Goal: Task Accomplishment & Management: Manage account settings

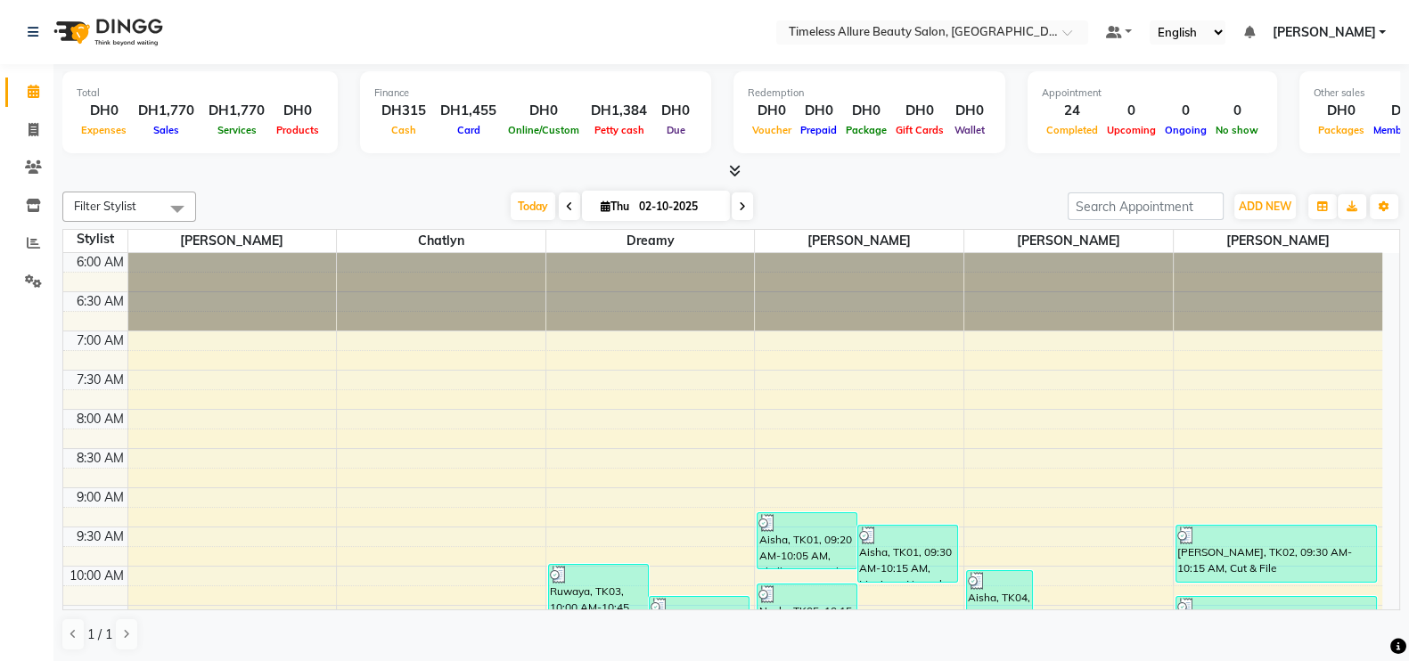
scroll to position [453, 0]
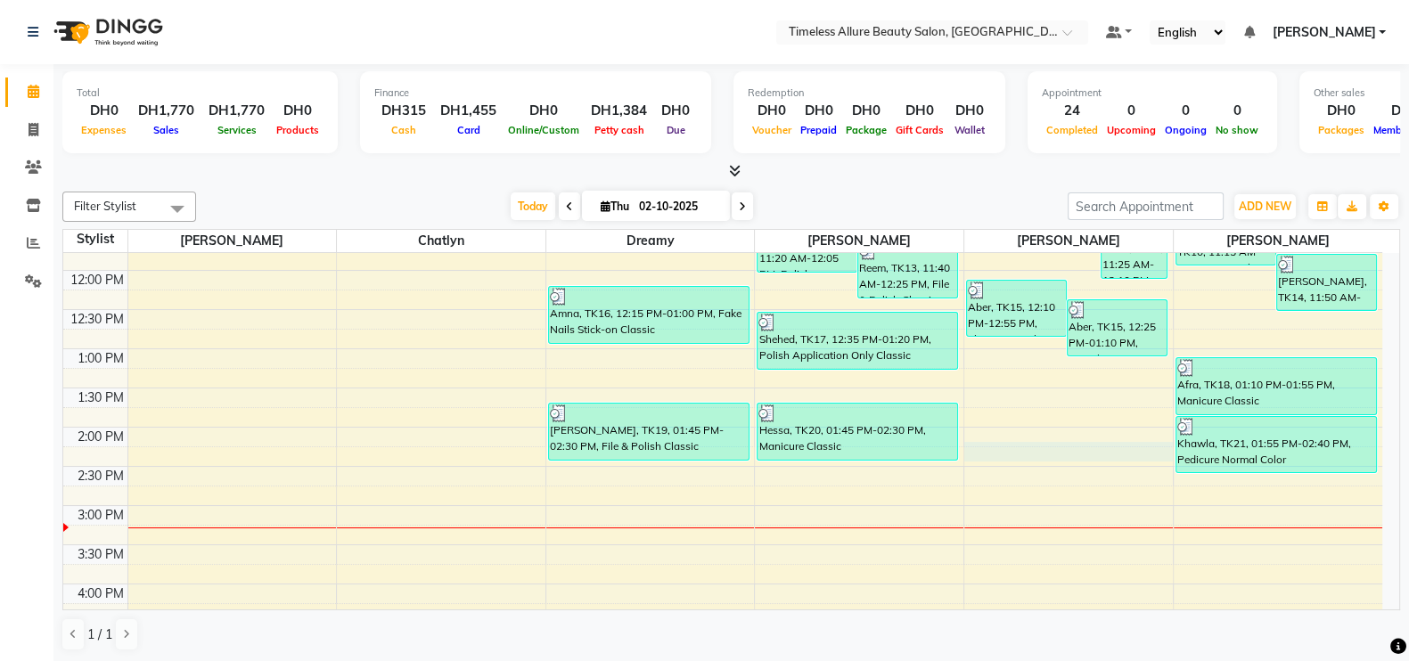
click at [1078, 456] on div "6:00 AM 6:30 AM 7:00 AM 7:30 AM 8:00 AM 8:30 AM 9:00 AM 9:30 AM 10:00 AM 10:30 …" at bounding box center [722, 270] width 1319 height 940
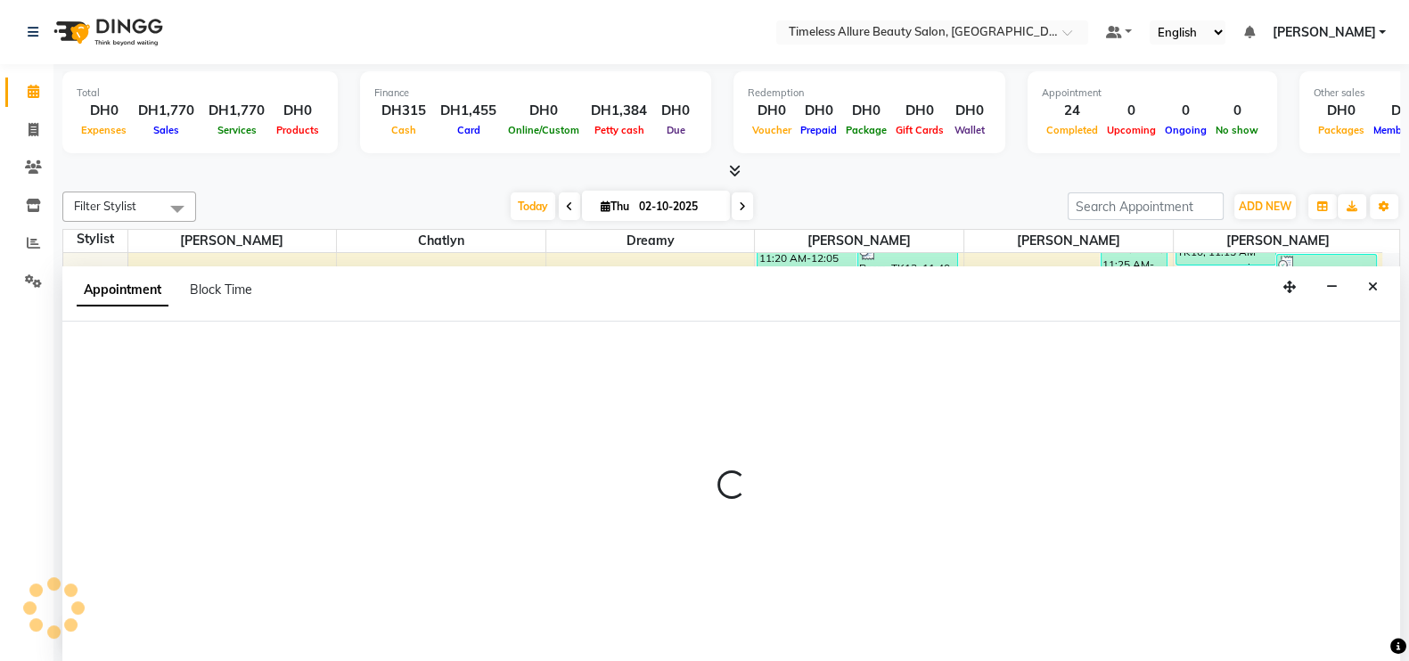
scroll to position [1, 0]
select select "89473"
select select "855"
select select "tentative"
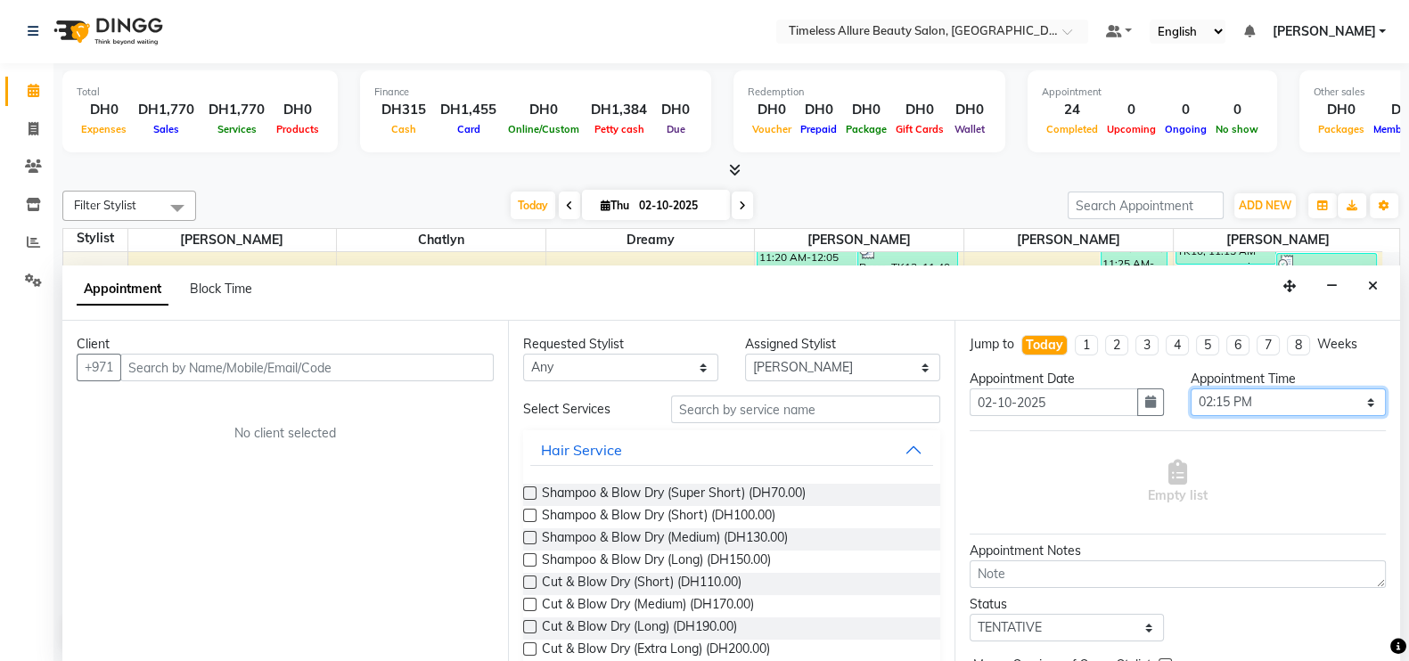
click at [1356, 397] on select "Select 07:00 AM 07:05 AM 07:10 AM 07:15 AM 07:20 AM 07:25 AM 07:30 AM 07:35 AM …" at bounding box center [1288, 403] width 195 height 28
select select "860"
click at [1191, 389] on select "Select 07:00 AM 07:05 AM 07:10 AM 07:15 AM 07:20 AM 07:25 AM 07:30 AM 07:35 AM …" at bounding box center [1288, 403] width 195 height 28
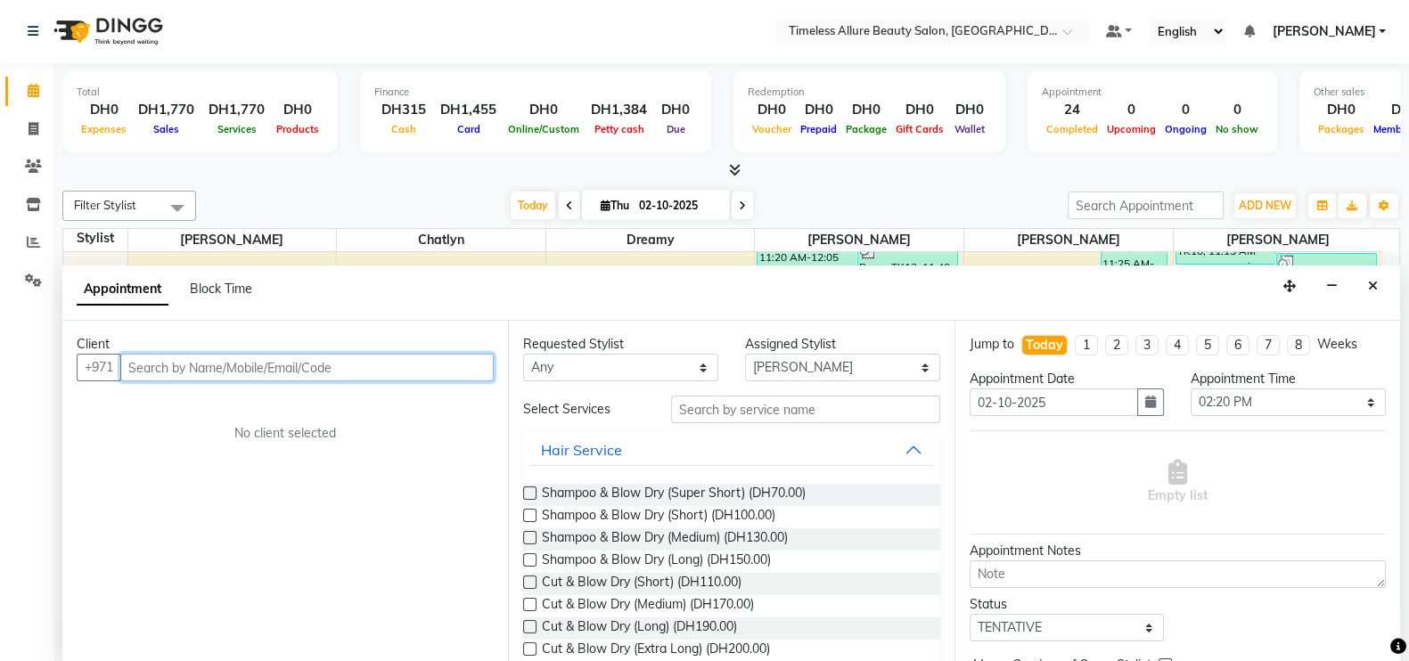
click at [316, 362] on input "text" at bounding box center [306, 368] width 373 height 28
click at [135, 365] on input "0586554494" at bounding box center [269, 368] width 299 height 28
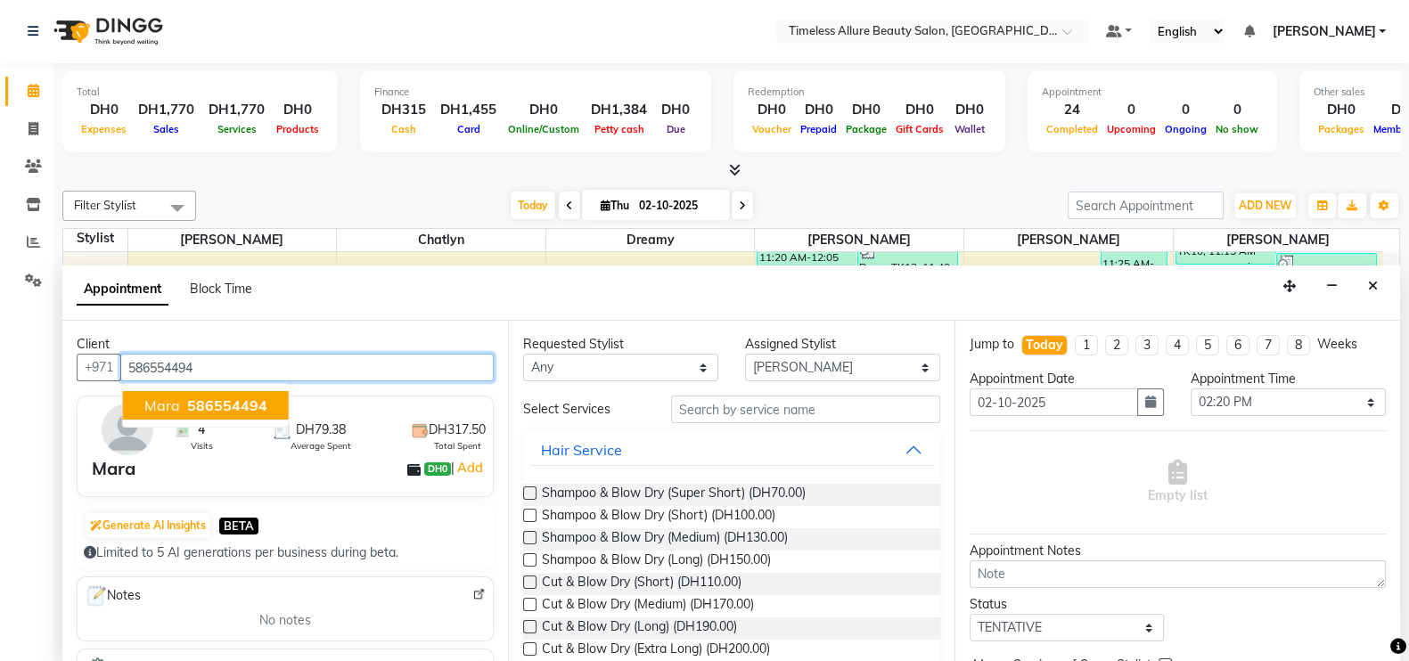
click at [230, 402] on span "586554494" at bounding box center [227, 406] width 80 height 18
type input "586554494"
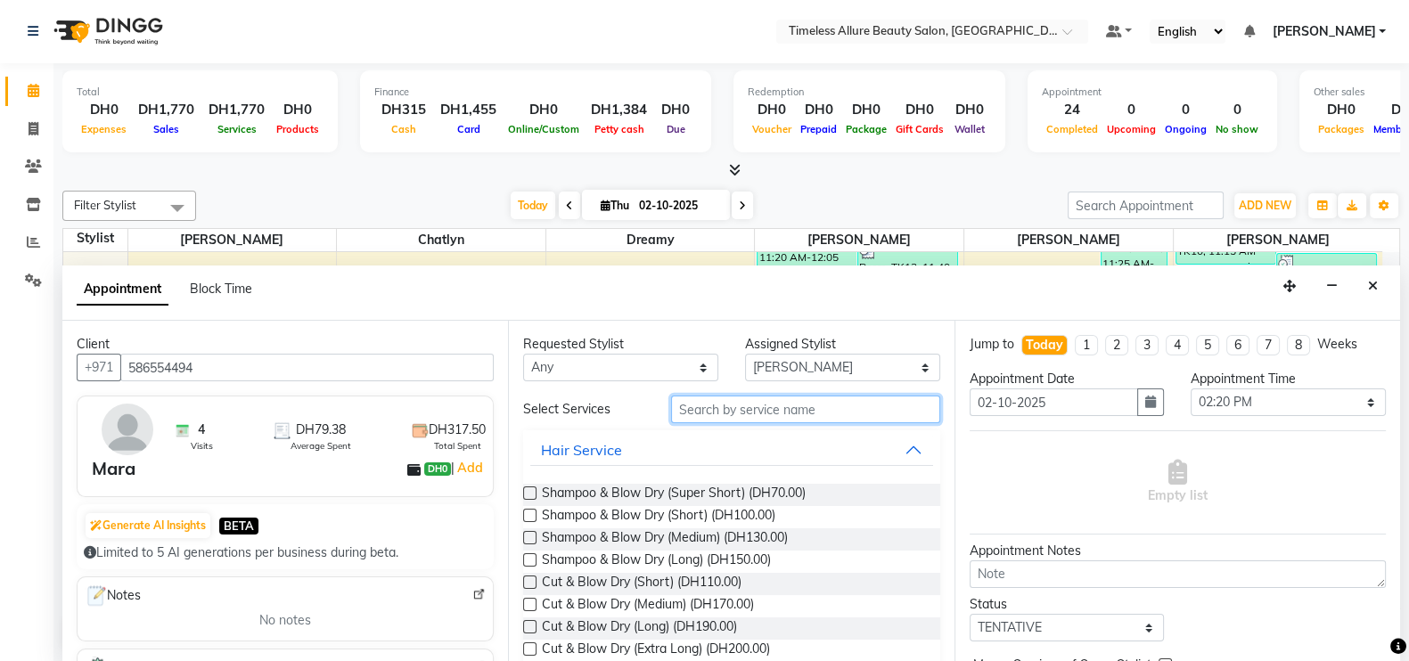
click at [840, 412] on input "text" at bounding box center [805, 410] width 269 height 28
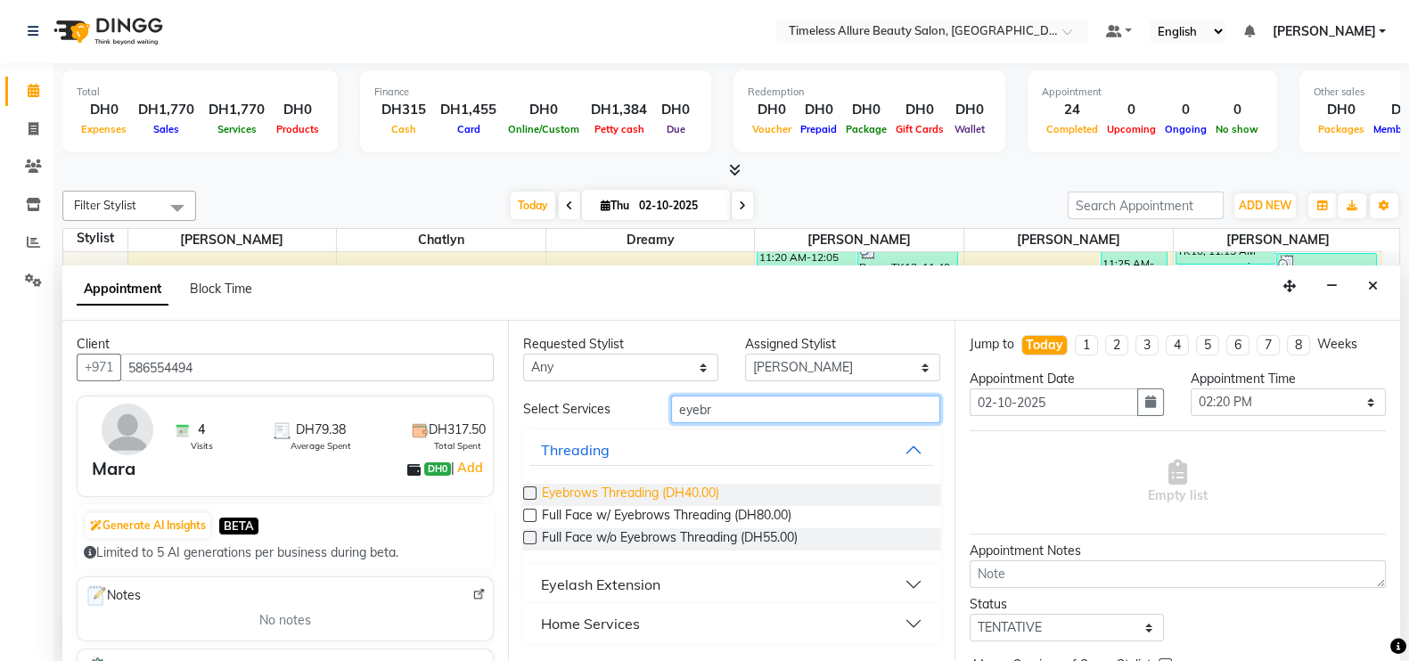
type input "eyebr"
click at [676, 492] on span "Eyebrows Threading (DH40.00)" at bounding box center [630, 495] width 177 height 22
checkbox input "false"
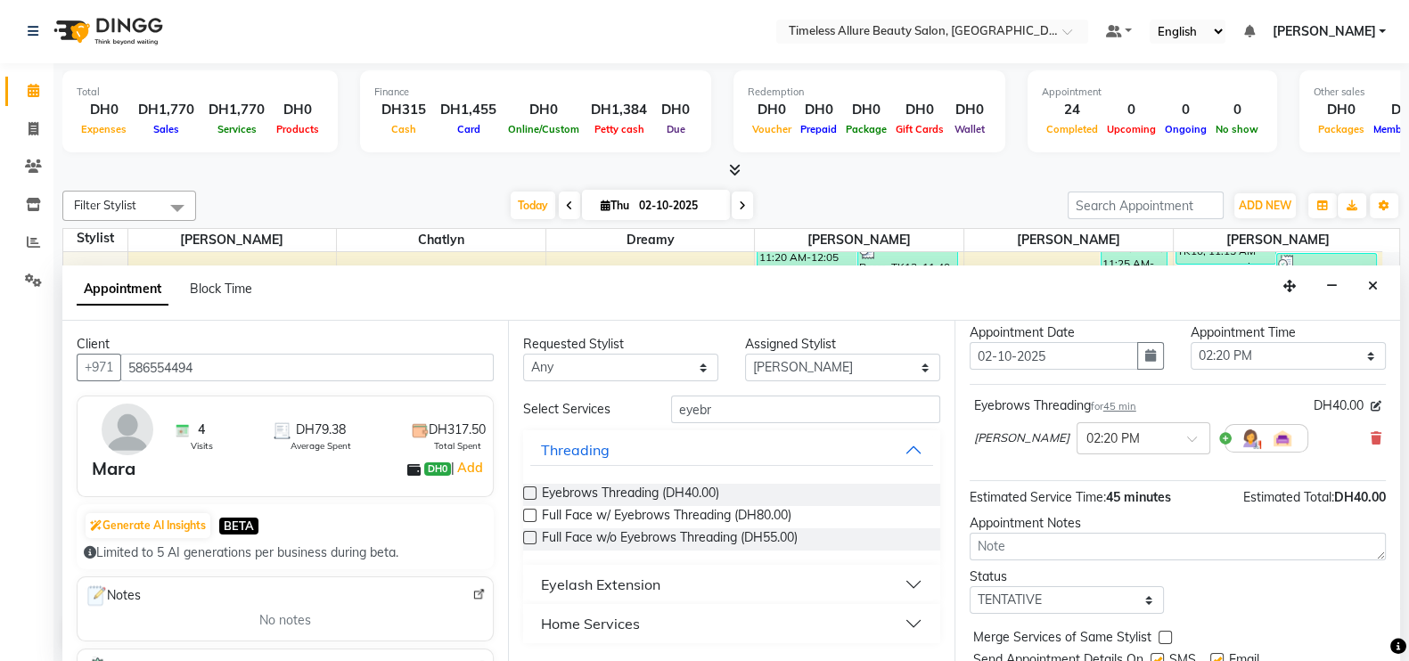
scroll to position [0, 0]
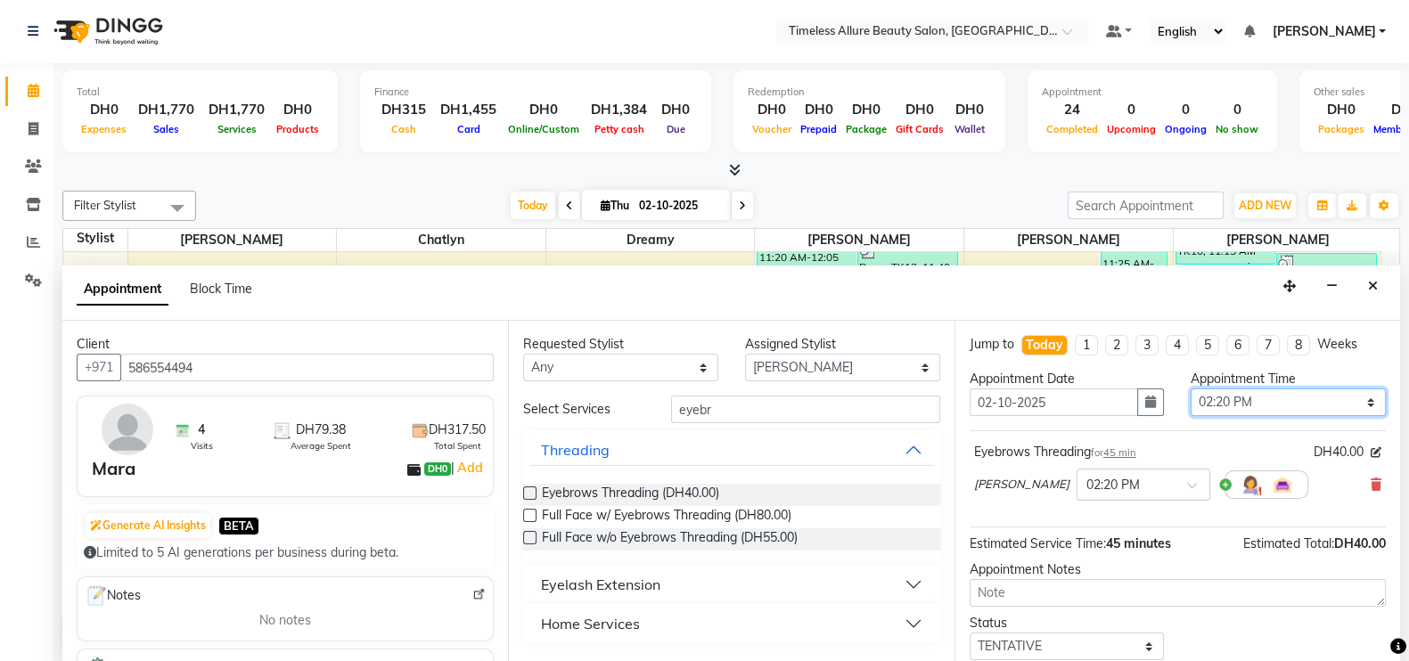
click at [1351, 396] on select "Select 07:00 AM 07:05 AM 07:10 AM 07:15 AM 07:20 AM 07:25 AM 07:30 AM 07:35 AM …" at bounding box center [1288, 403] width 195 height 28
select select "920"
click at [1191, 389] on select "Select 07:00 AM 07:05 AM 07:10 AM 07:15 AM 07:20 AM 07:25 AM 07:30 AM 07:35 AM …" at bounding box center [1288, 403] width 195 height 28
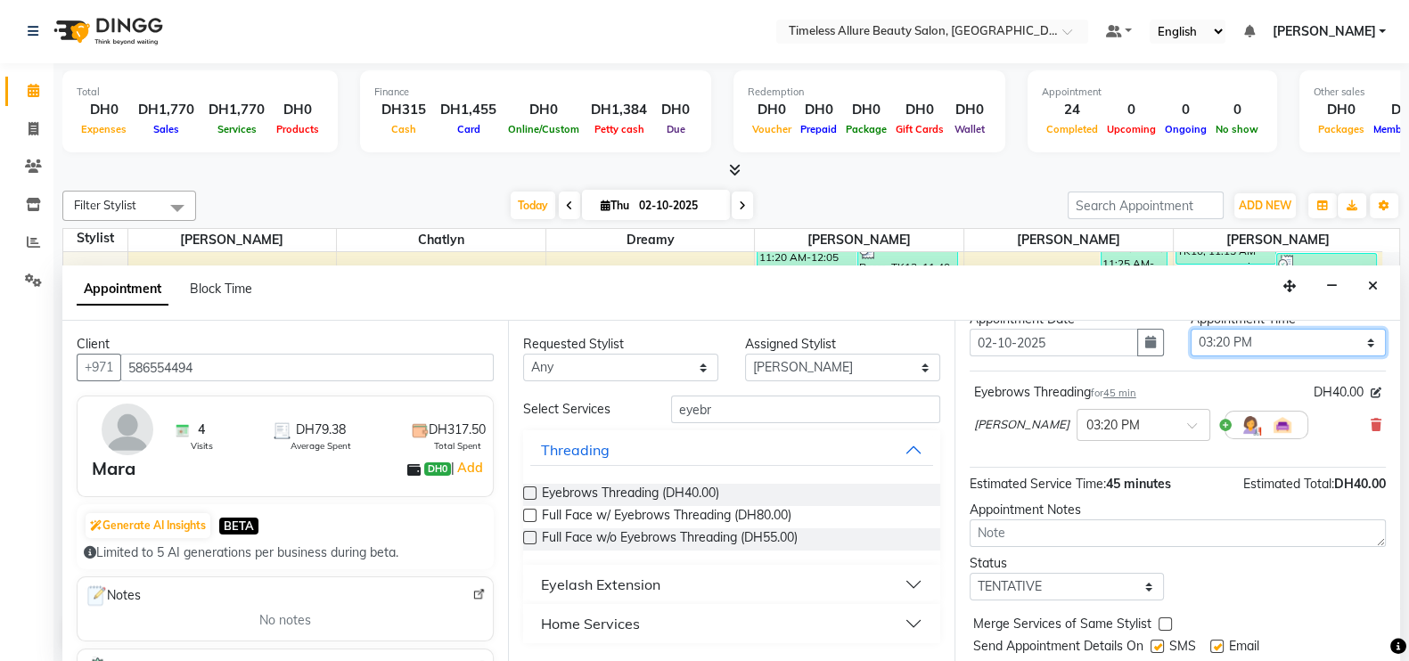
scroll to position [109, 0]
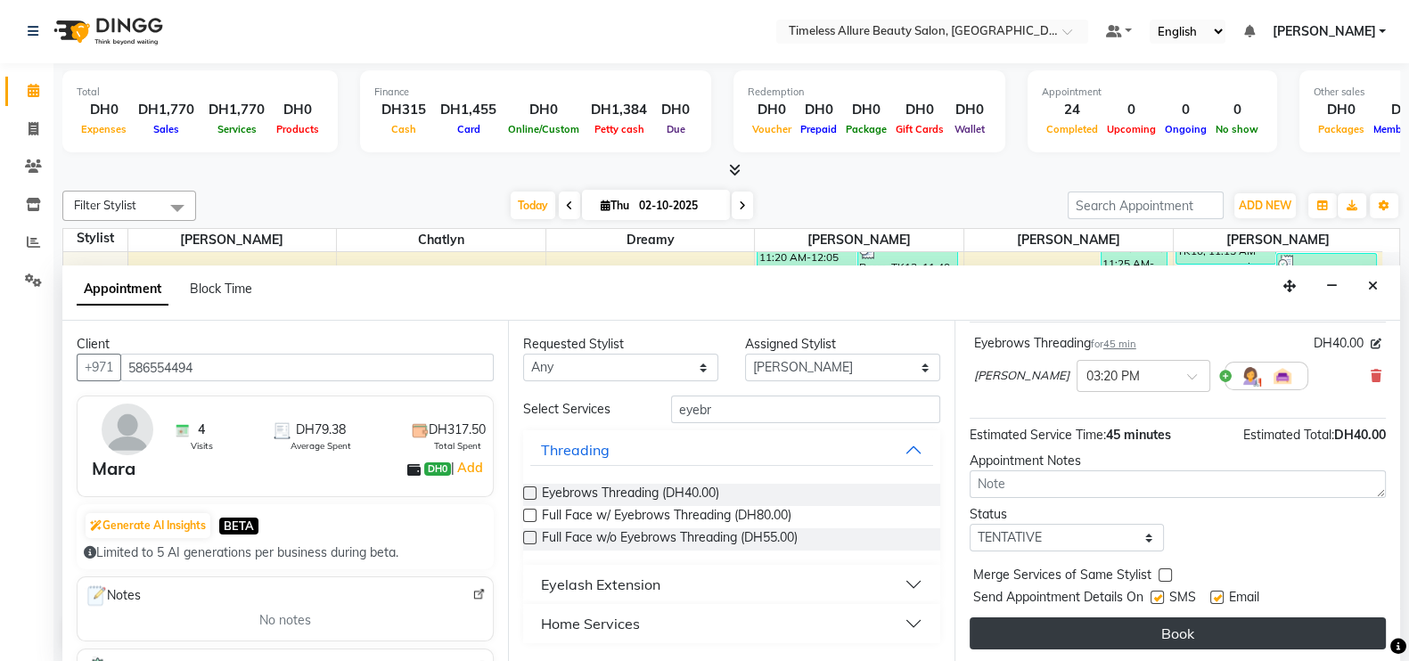
click at [1187, 635] on button "Book" at bounding box center [1178, 634] width 416 height 32
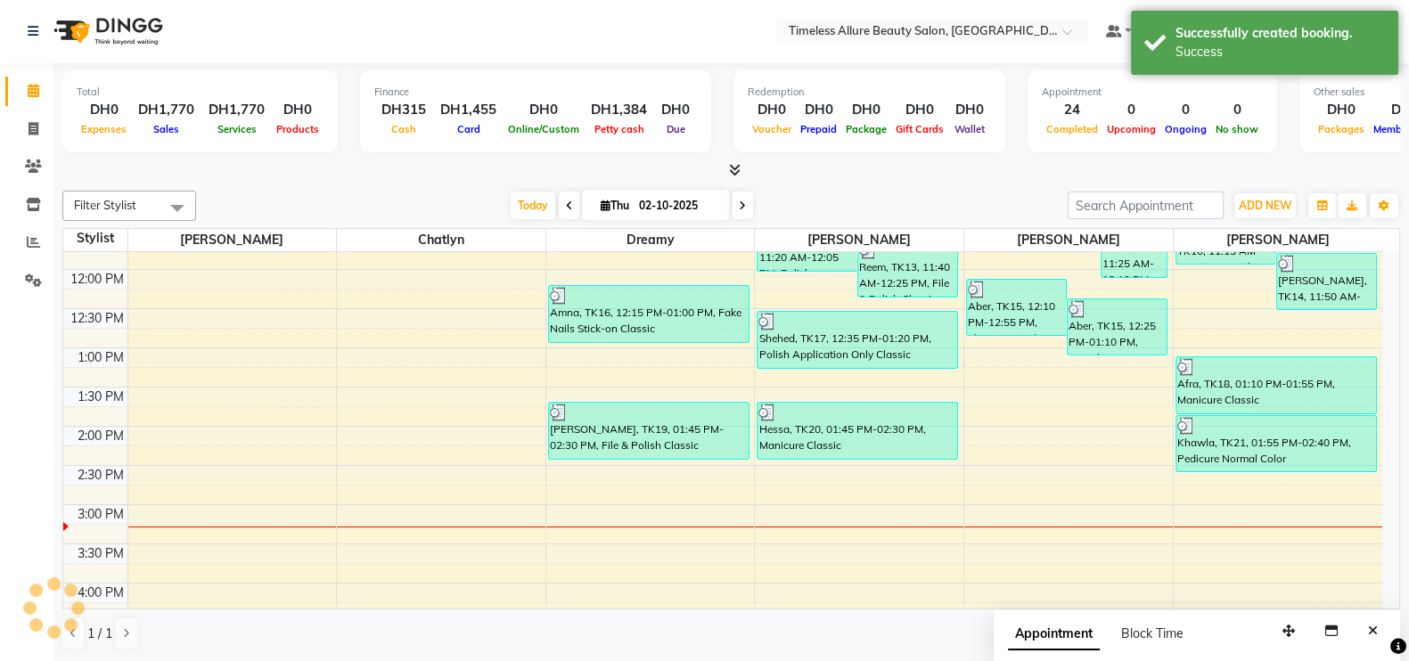
scroll to position [0, 0]
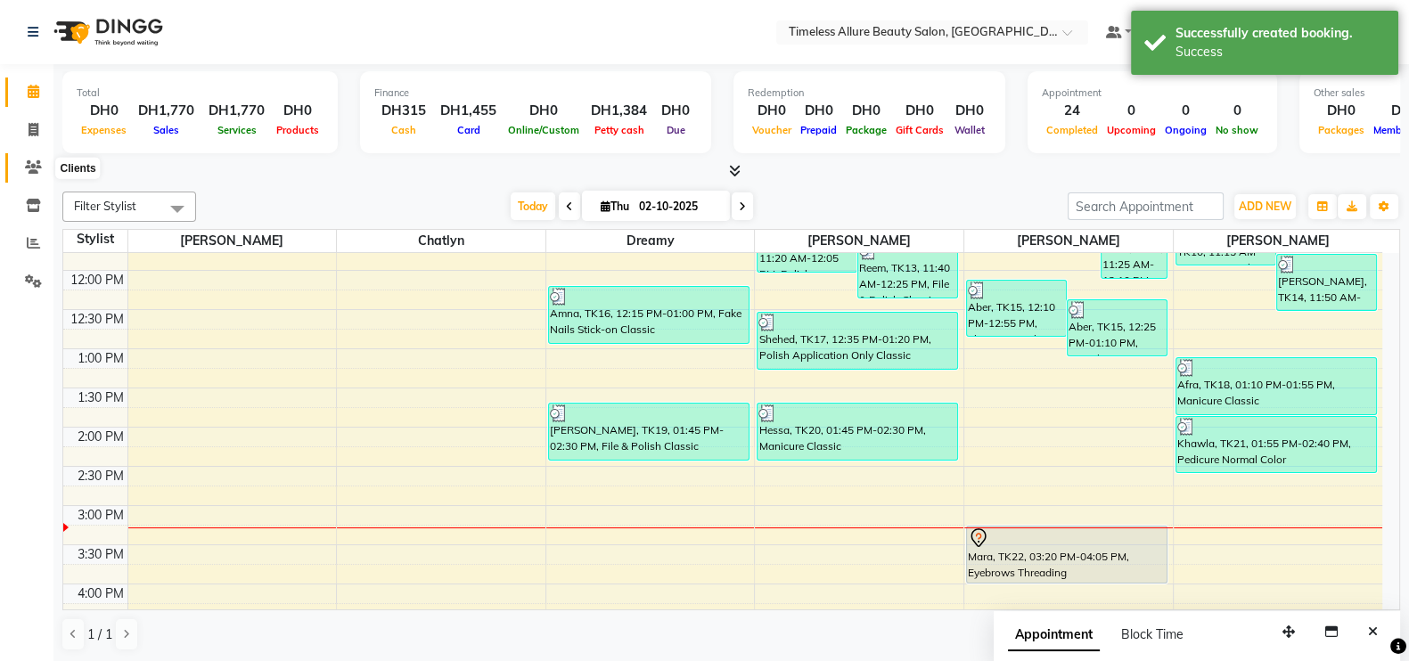
click at [33, 165] on icon at bounding box center [33, 166] width 17 height 13
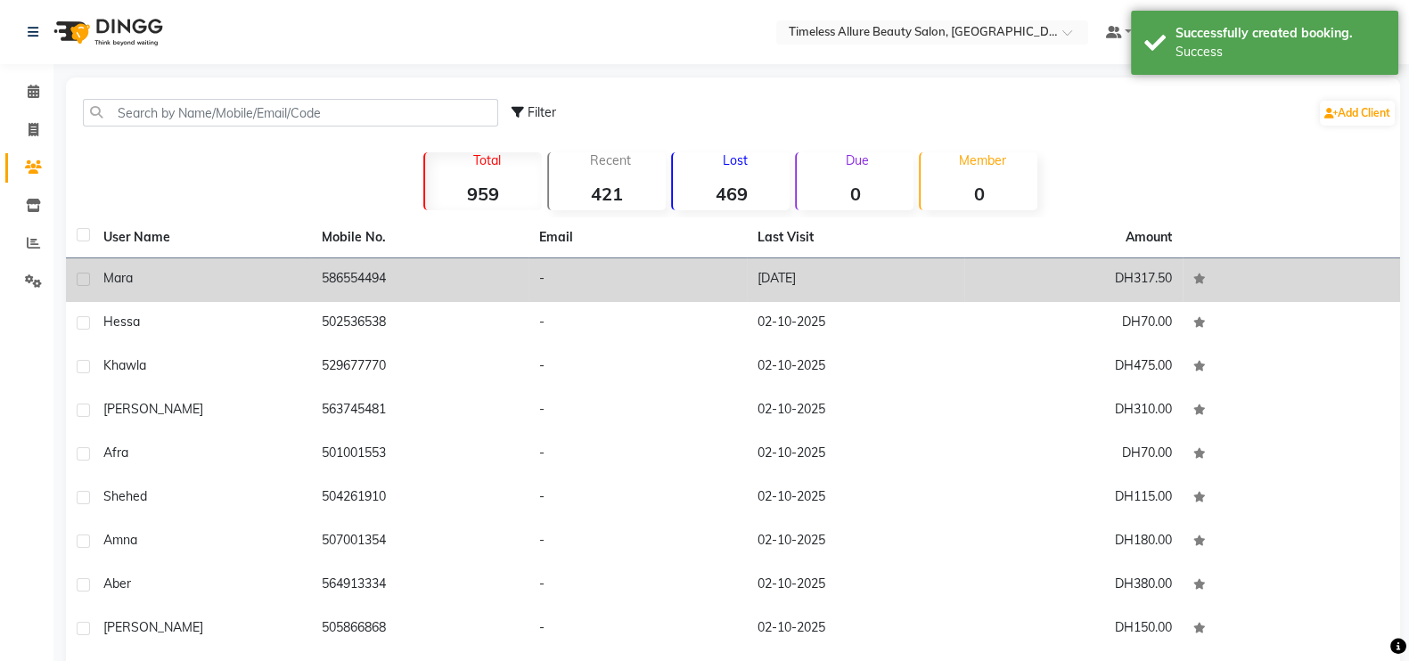
click at [471, 270] on td "586554494" at bounding box center [420, 280] width 218 height 44
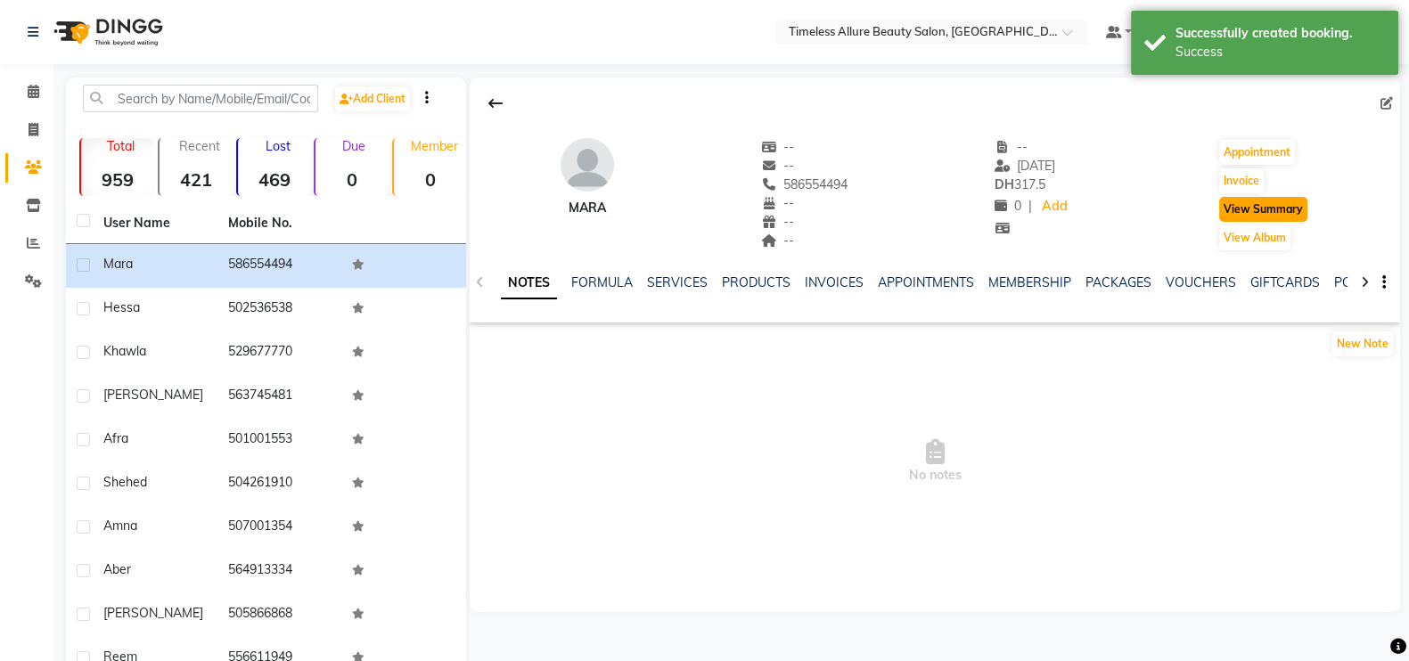
click at [1277, 208] on button "View Summary" at bounding box center [1263, 209] width 88 height 25
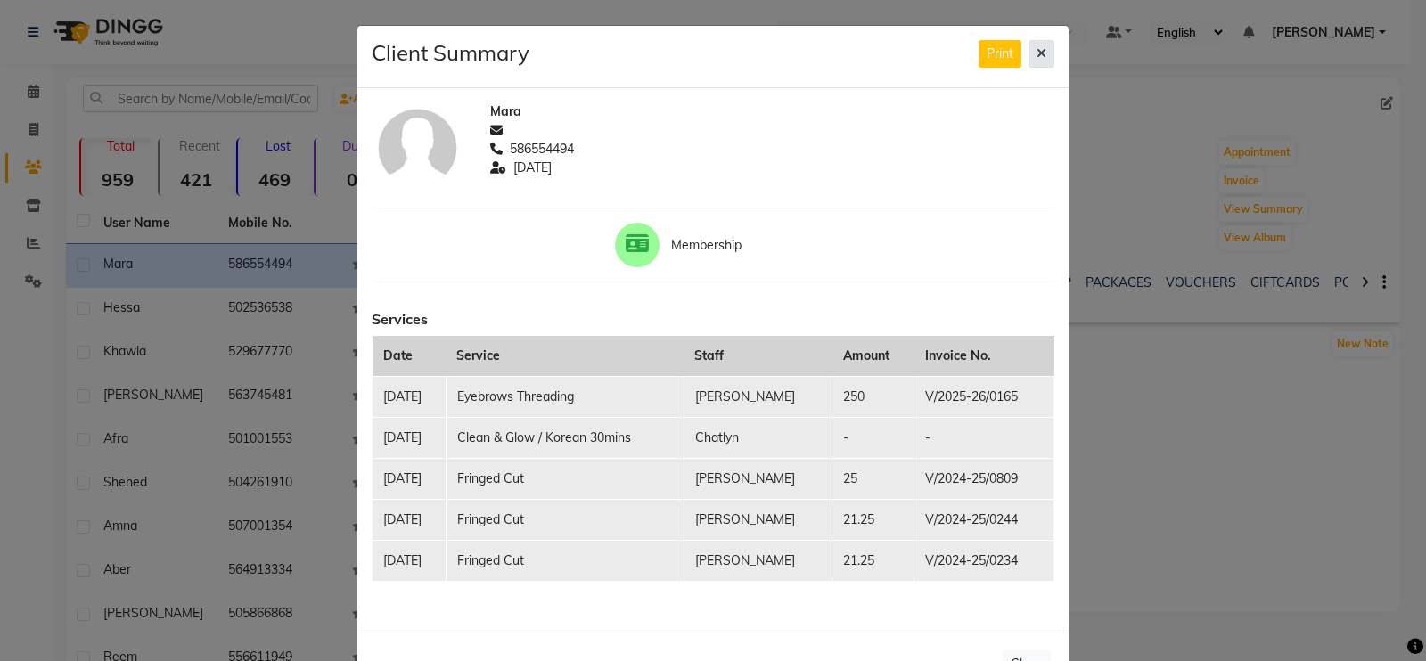
click at [1029, 54] on button at bounding box center [1042, 54] width 26 height 28
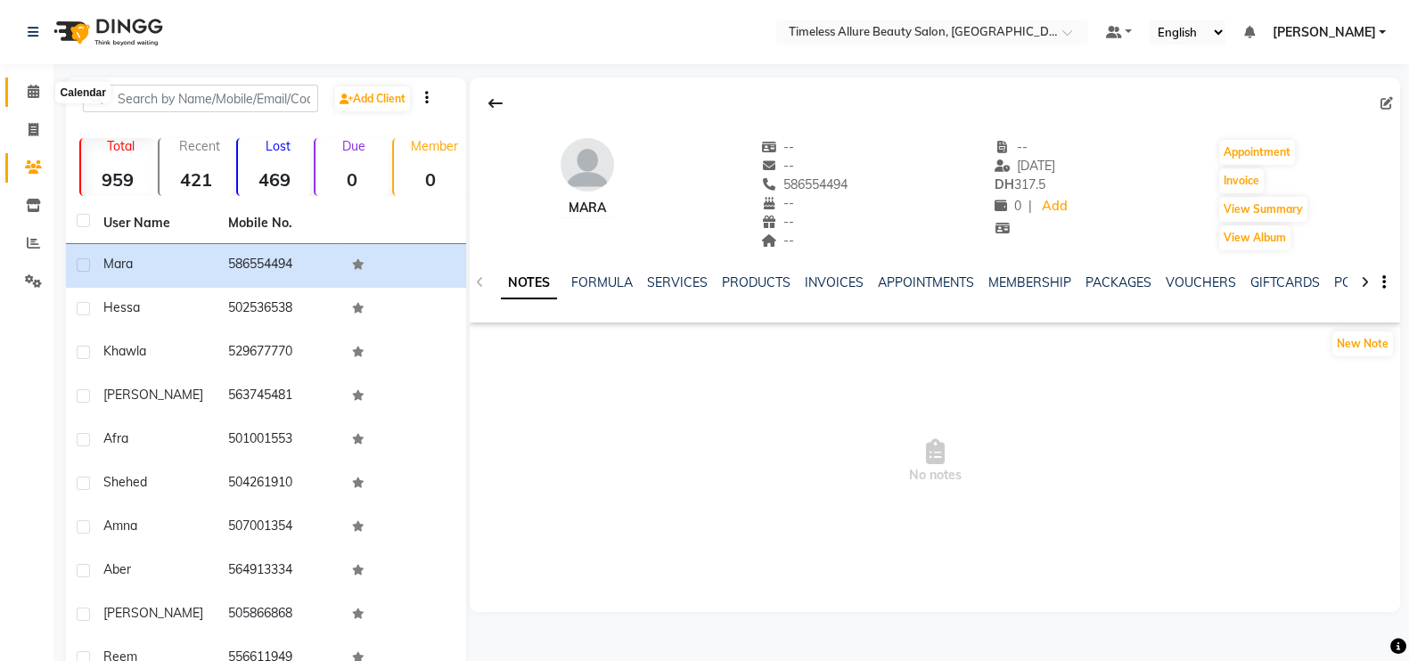
click at [35, 98] on icon at bounding box center [34, 91] width 12 height 13
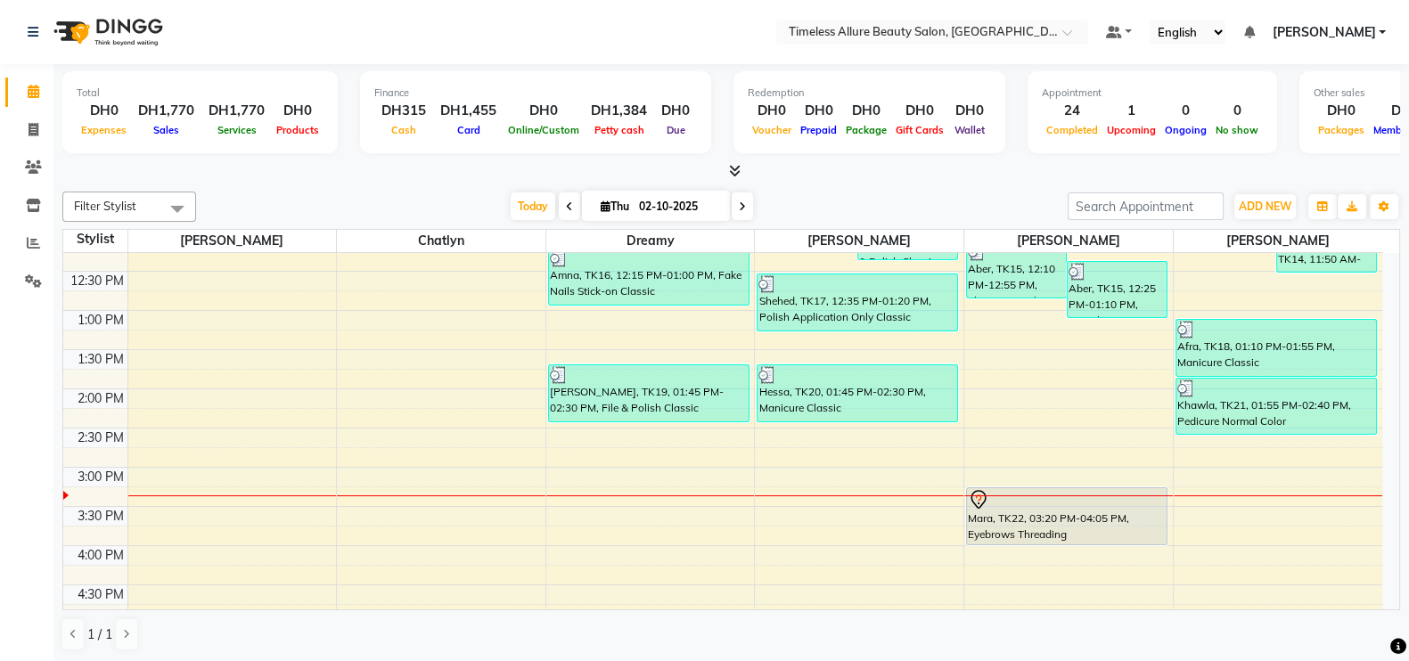
scroll to position [476, 0]
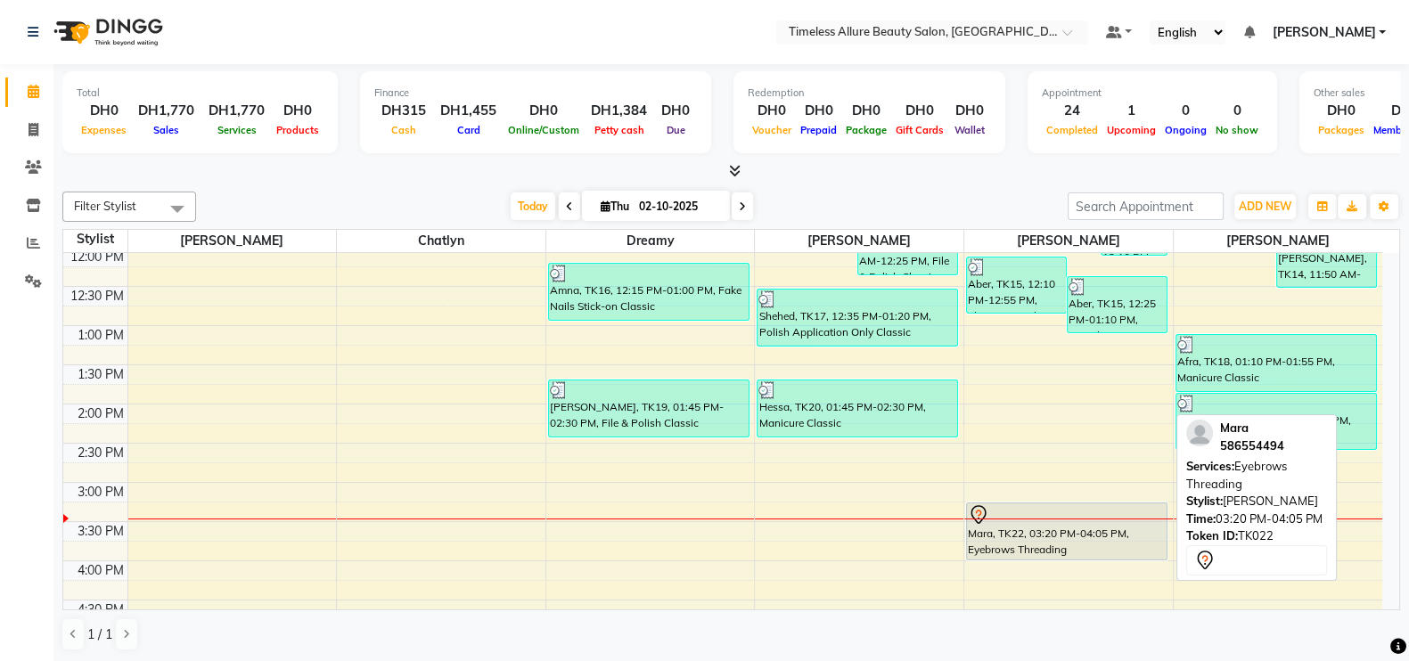
click at [1078, 551] on div "Mara, TK22, 03:20 PM-04:05 PM, Eyebrows Threading" at bounding box center [1067, 532] width 200 height 56
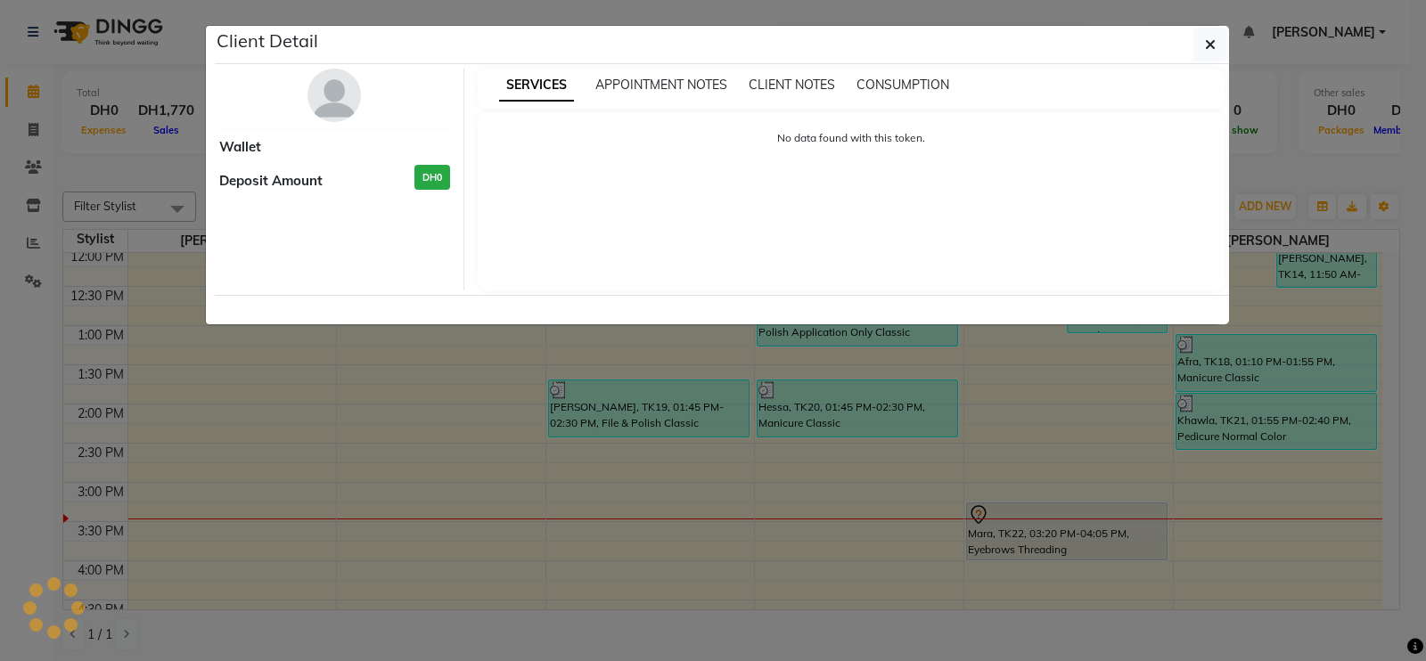
select select "7"
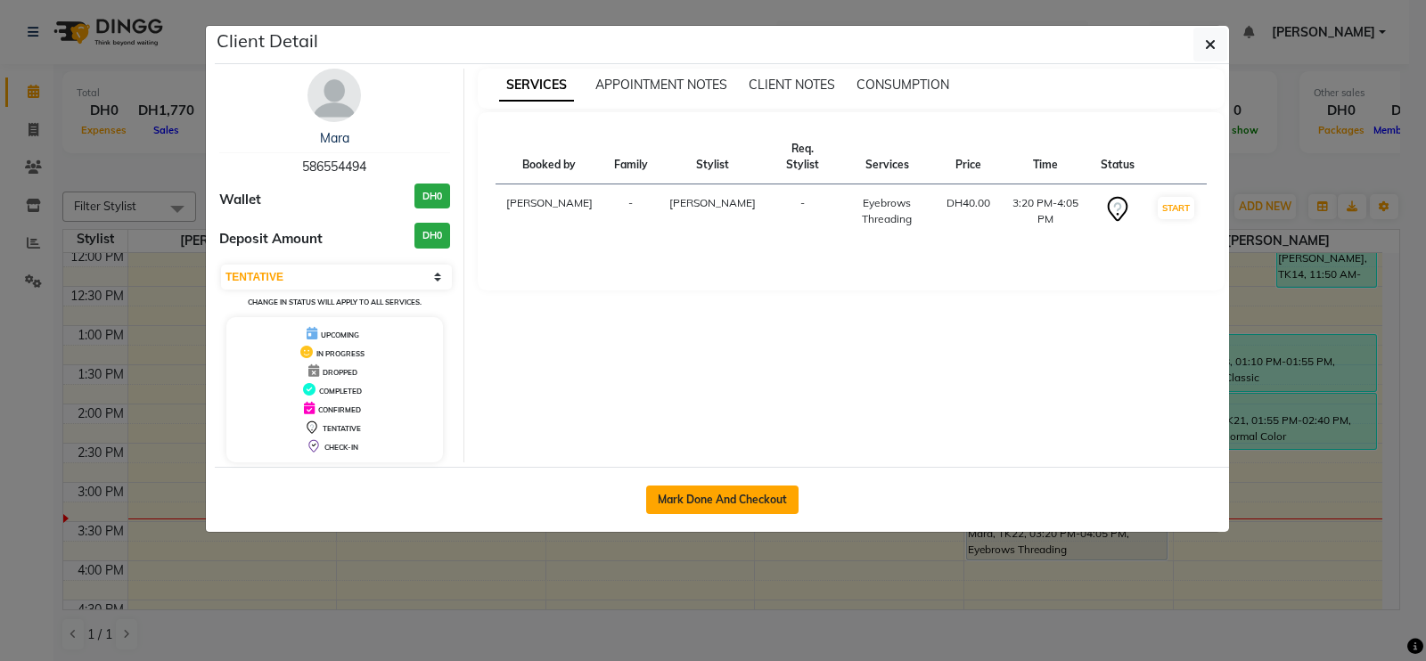
click at [727, 496] on button "Mark Done And Checkout" at bounding box center [722, 500] width 152 height 29
select select "service"
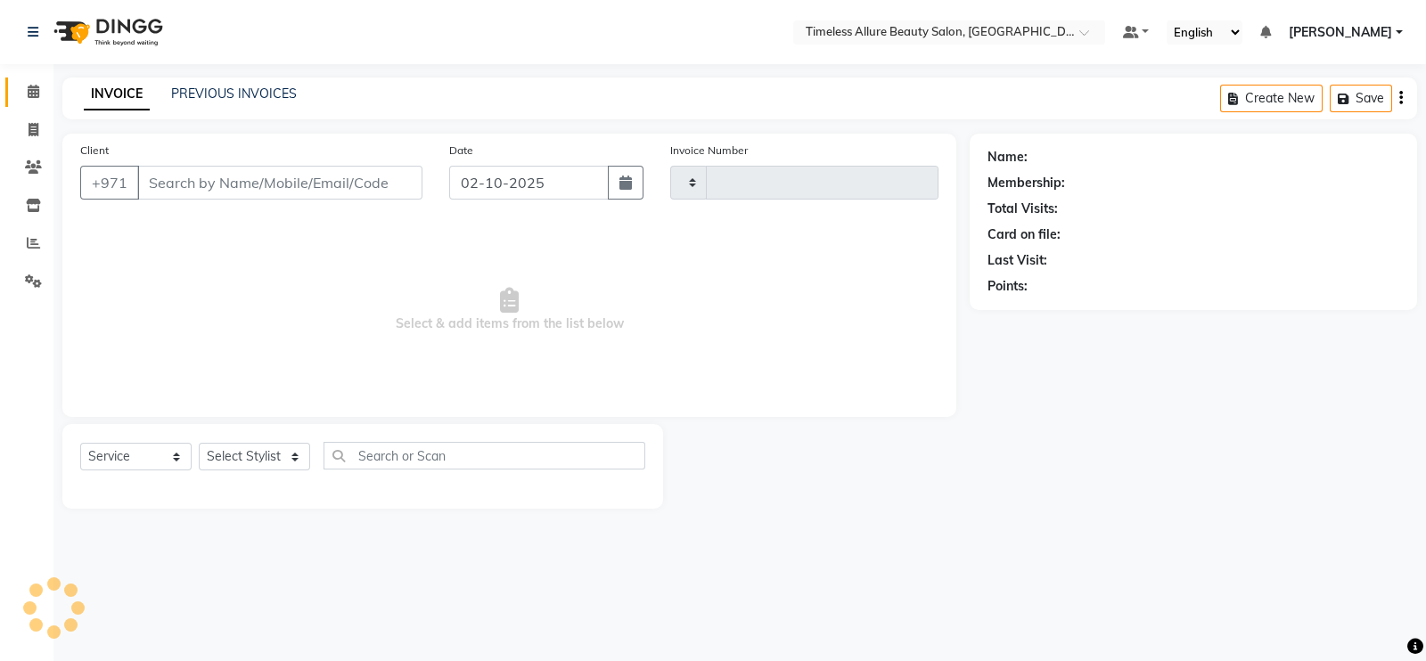
type input "0986"
select select "7126"
type input "586554494"
select select "89473"
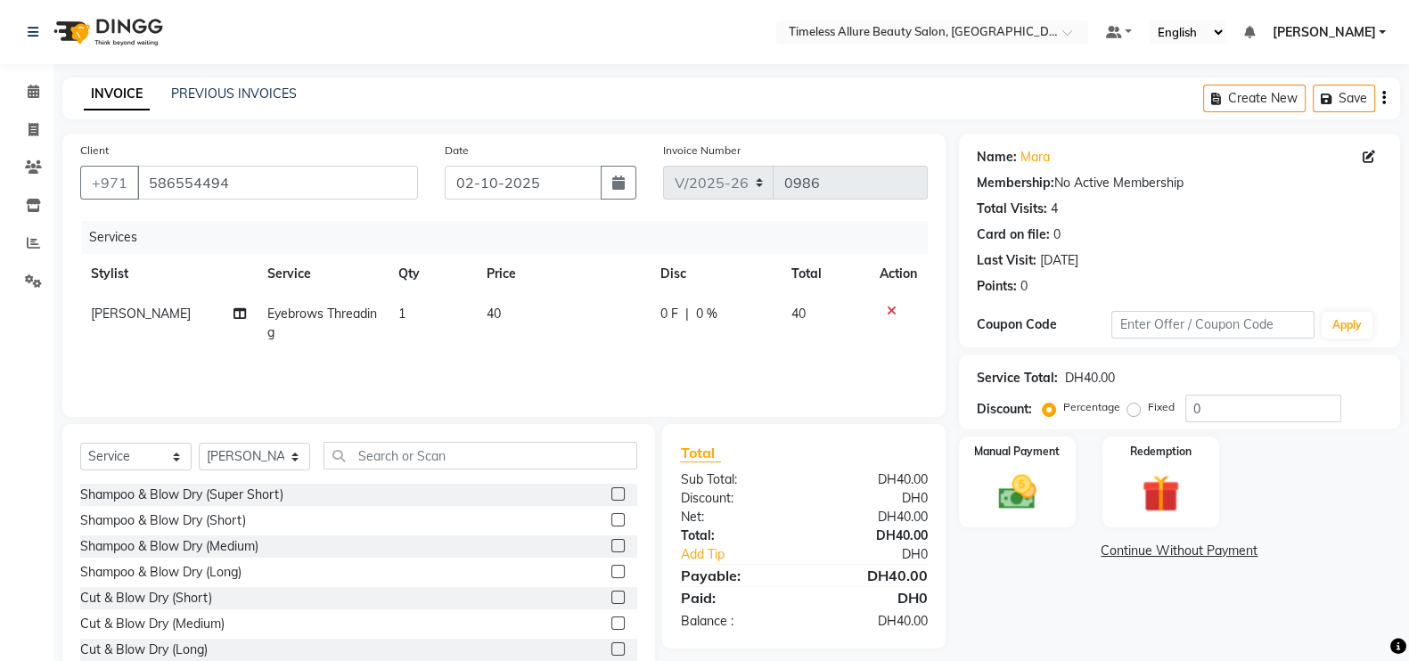
click at [668, 319] on span "0 F" at bounding box center [669, 314] width 18 height 19
select select "89473"
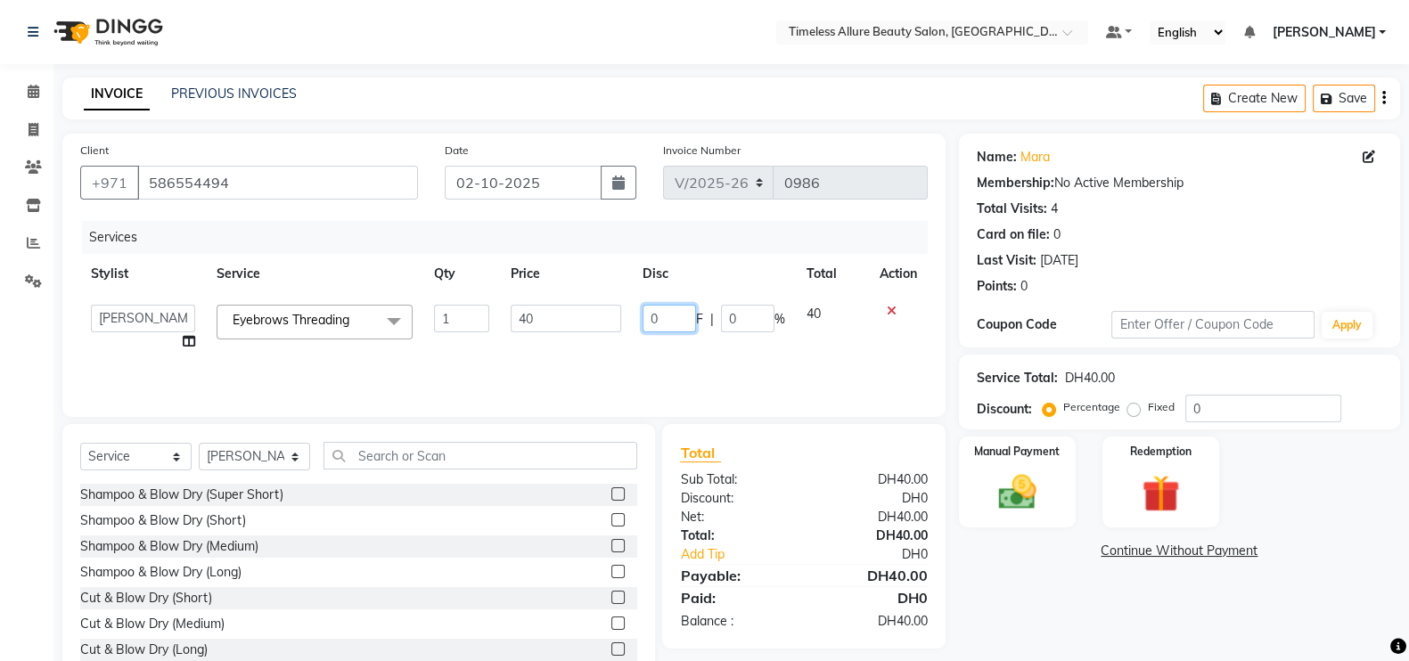
click at [668, 319] on input "0" at bounding box center [669, 319] width 53 height 28
type input "05"
click at [691, 363] on div "Services Stylist Service Qty Price Disc Total Action [PERSON_NAME] Dreamy [PERS…" at bounding box center [504, 310] width 848 height 178
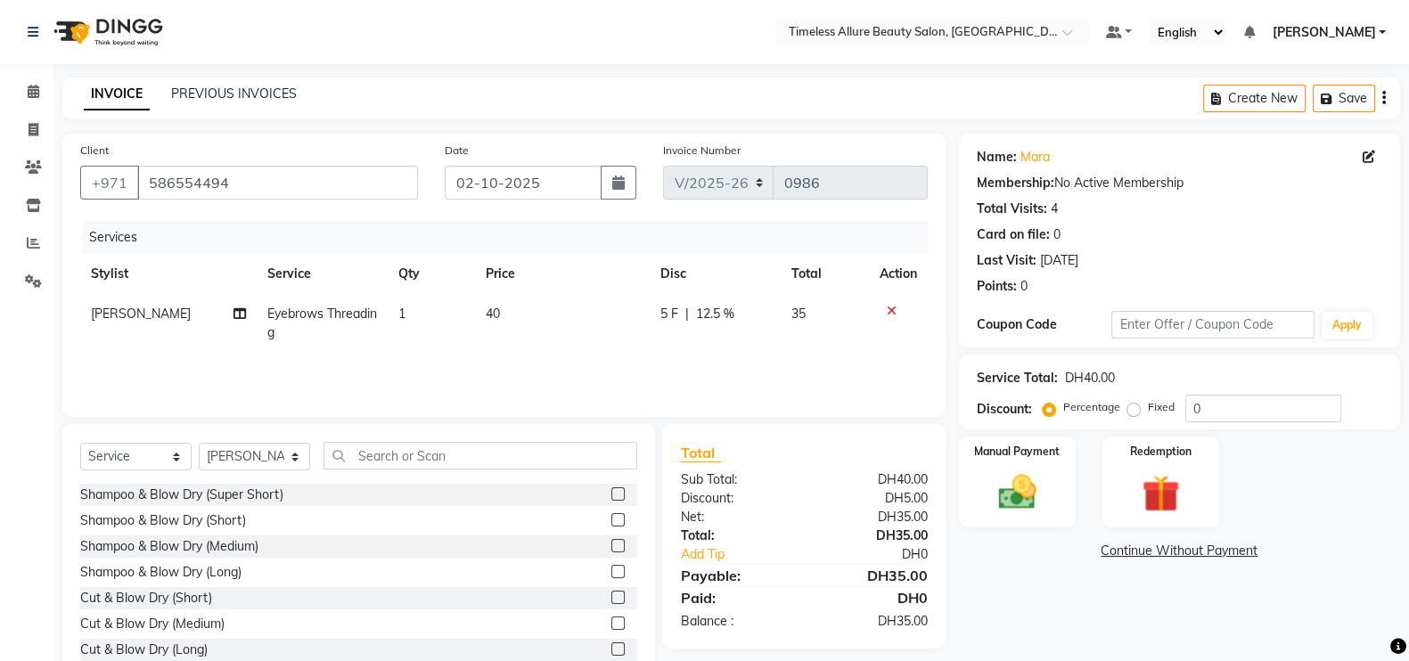
scroll to position [53, 0]
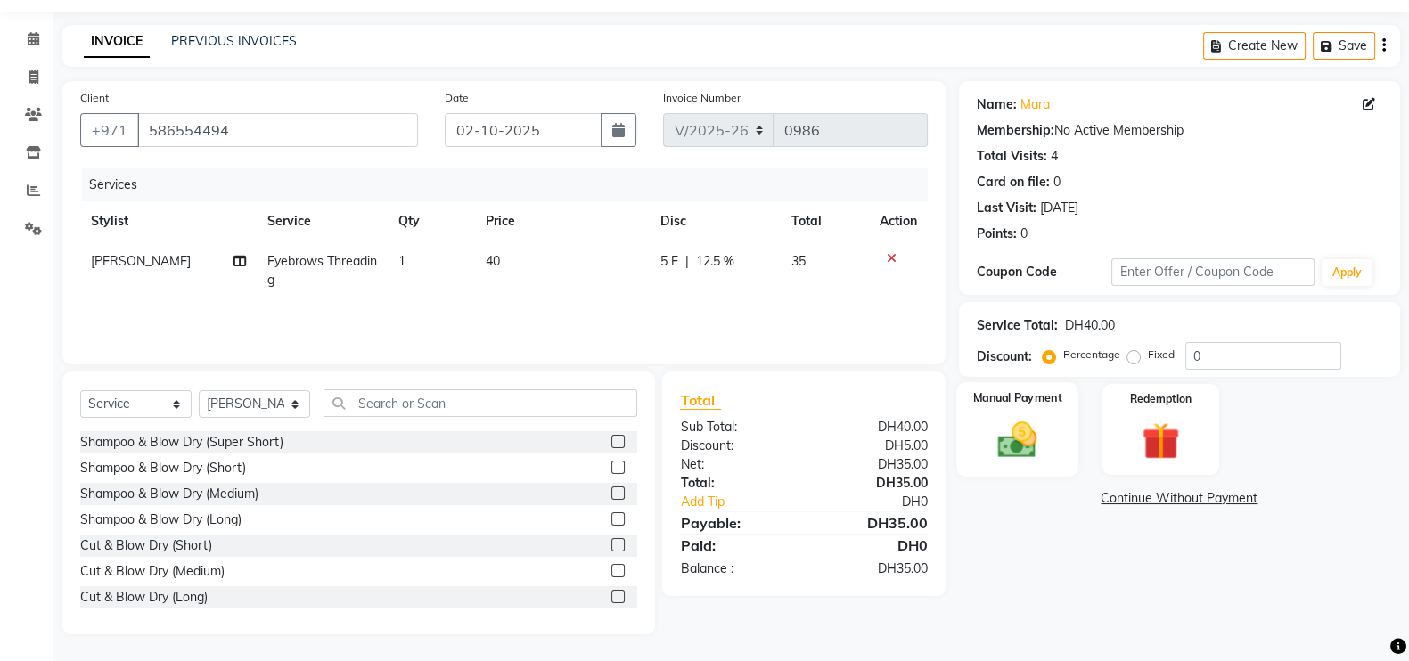
click at [1034, 446] on img at bounding box center [1017, 439] width 63 height 45
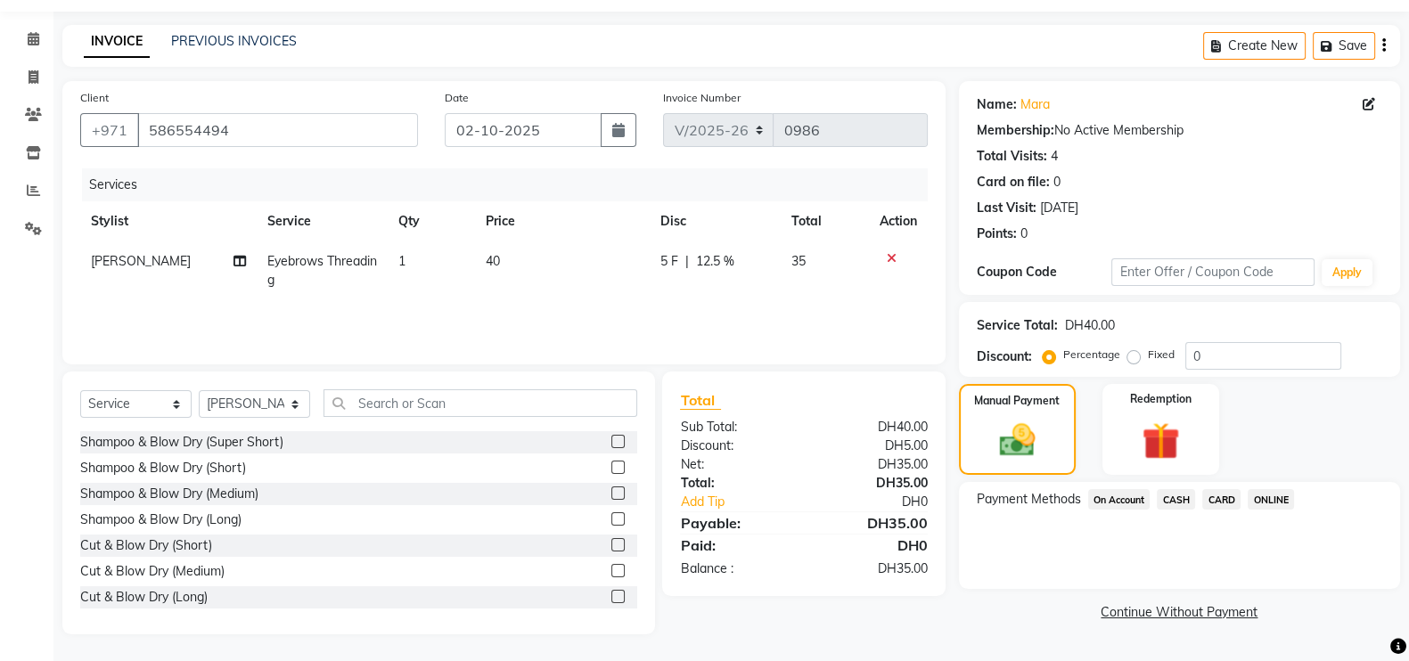
click at [1230, 493] on span "CARD" at bounding box center [1221, 499] width 38 height 20
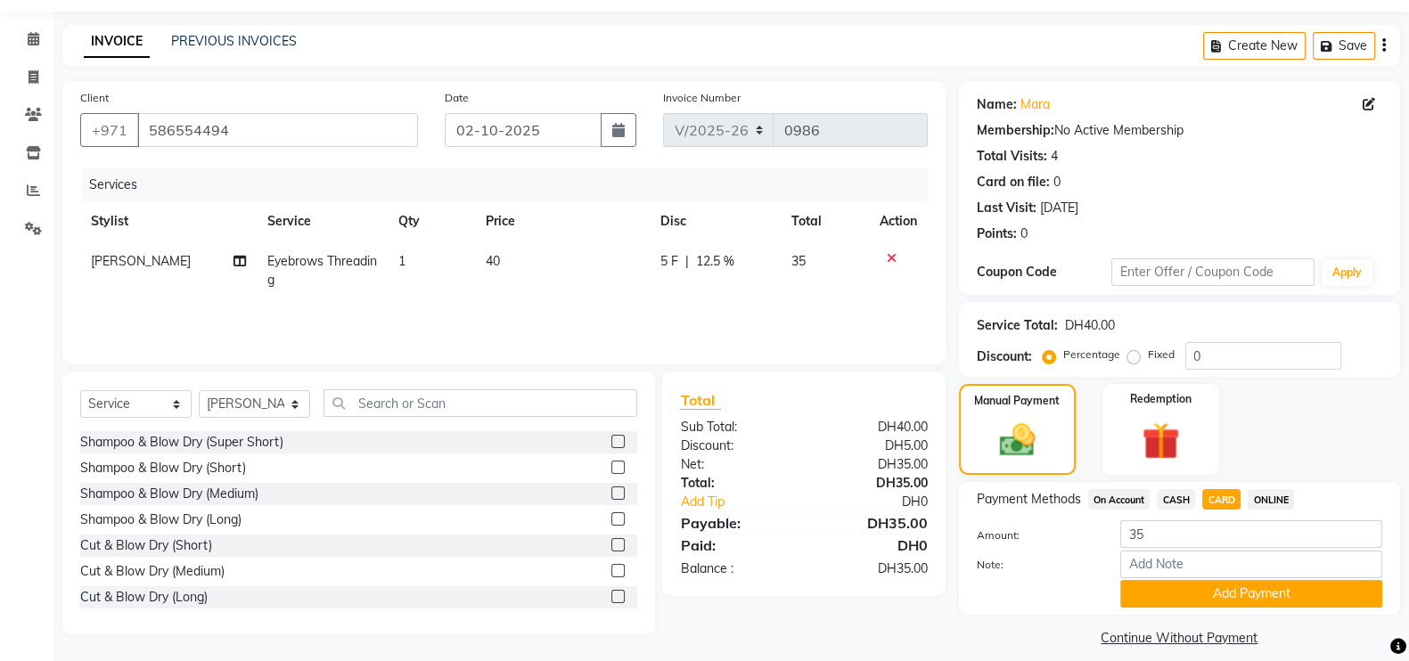
scroll to position [71, 0]
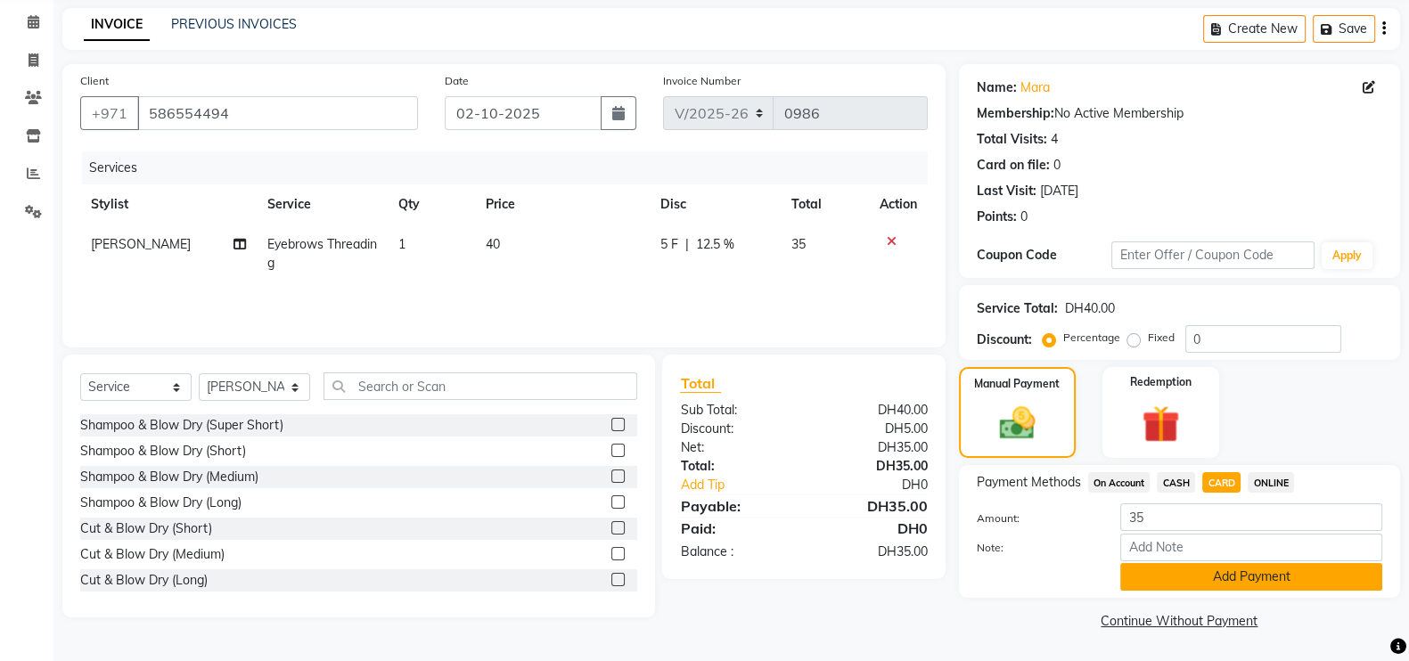
click at [1252, 577] on button "Add Payment" at bounding box center [1251, 577] width 262 height 28
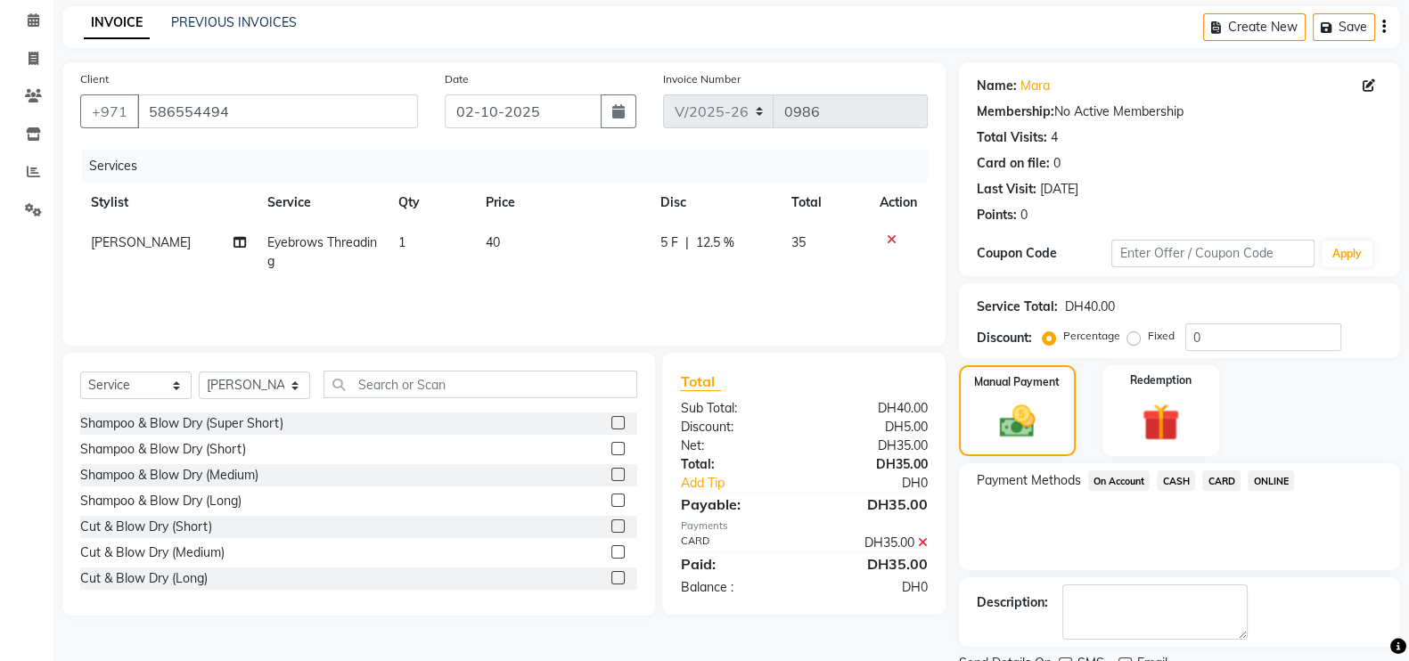
scroll to position [143, 0]
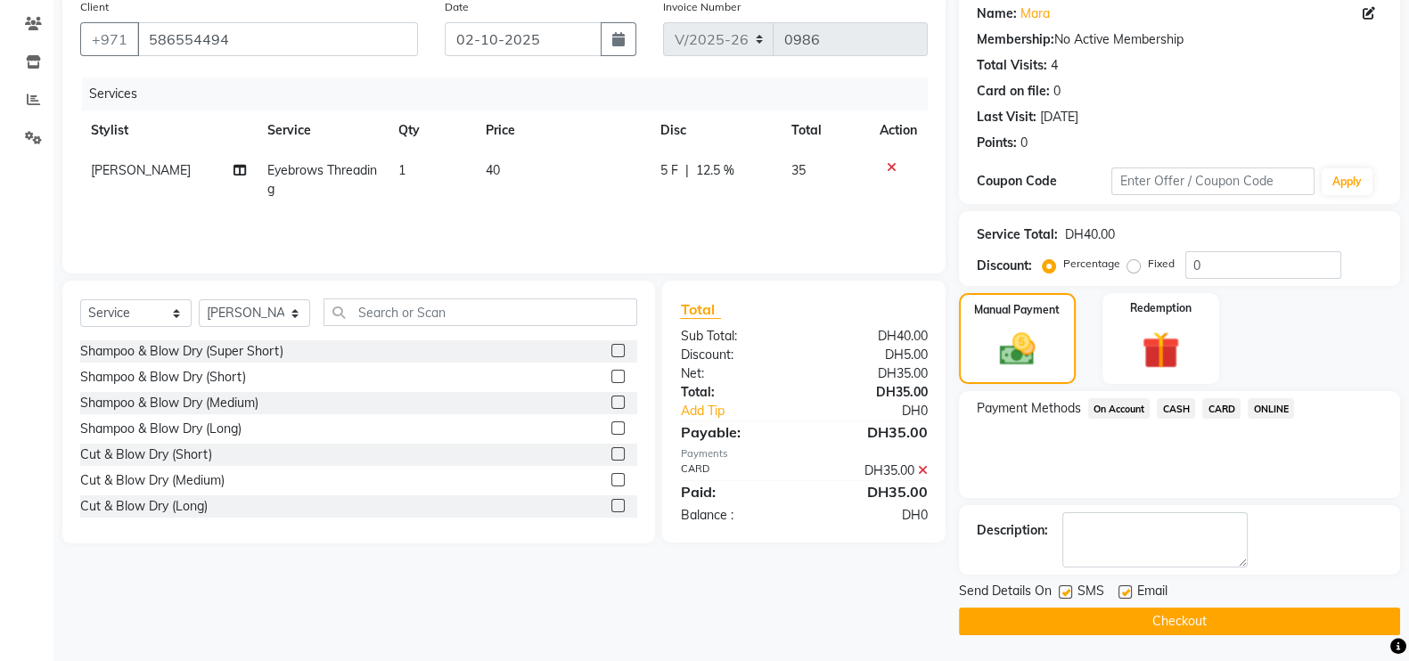
click at [1187, 623] on button "Checkout" at bounding box center [1179, 622] width 441 height 28
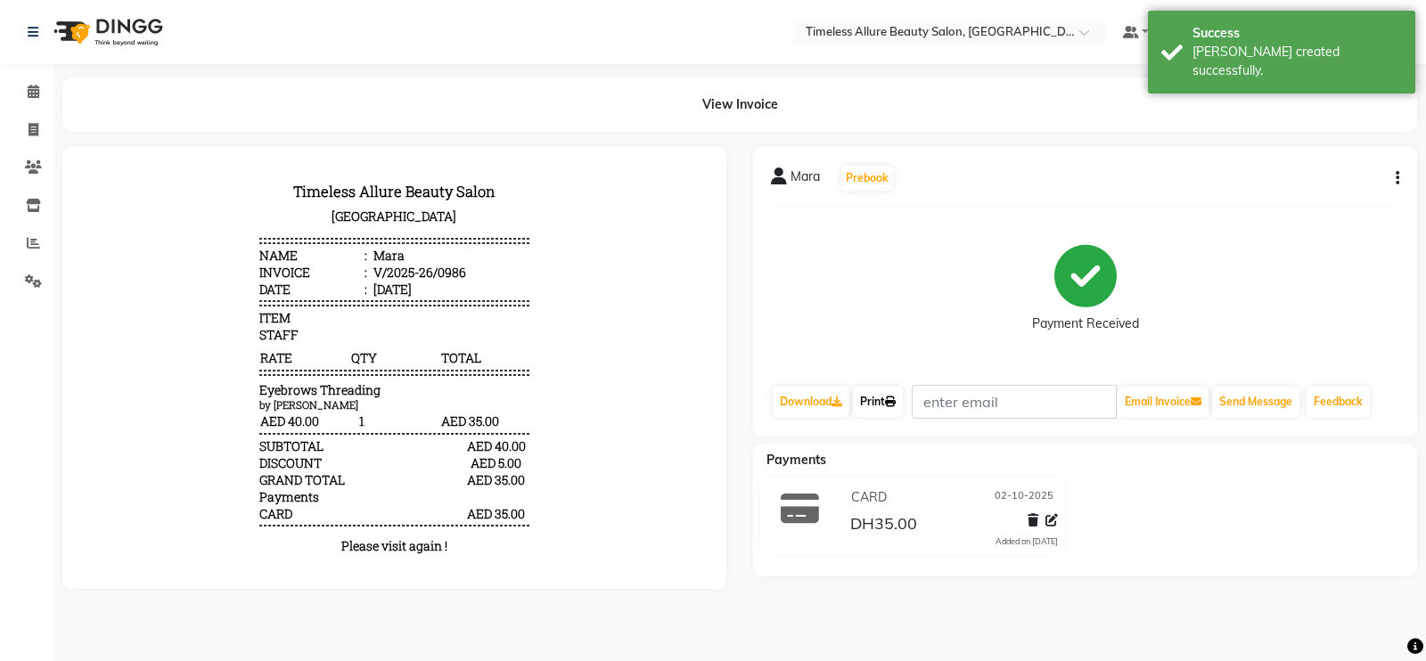
click at [880, 399] on link "Print" at bounding box center [878, 402] width 50 height 30
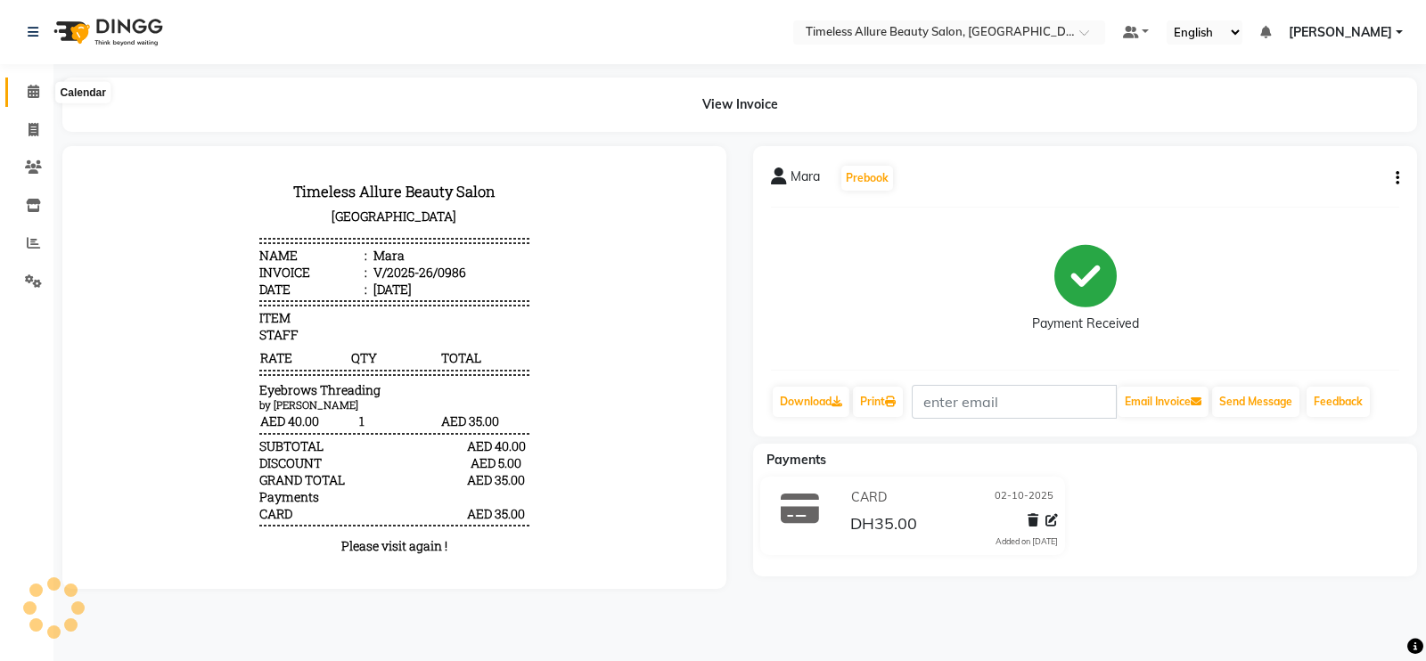
click at [37, 94] on icon at bounding box center [34, 91] width 12 height 13
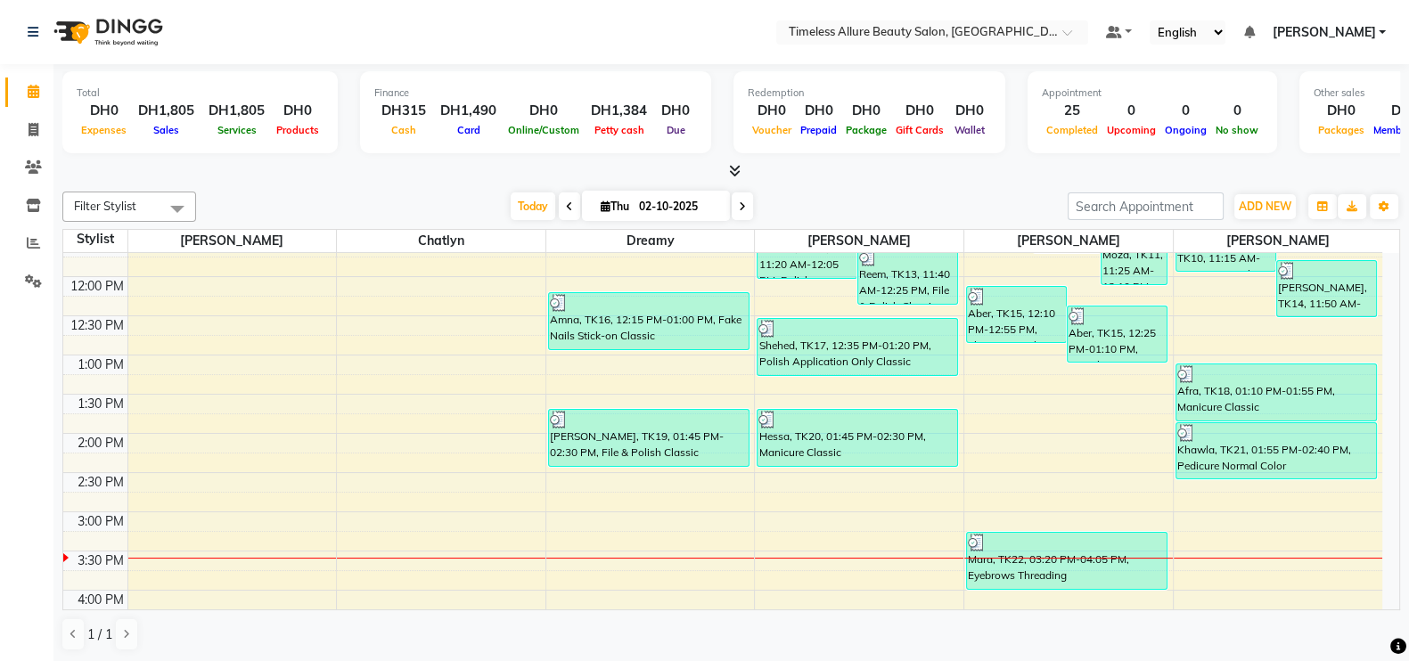
scroll to position [513, 0]
